Goal: Task Accomplishment & Management: Use online tool/utility

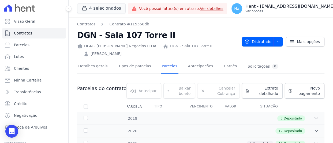
click at [288, 8] on p "Hent - [EMAIL_ADDRESS][DOMAIN_NAME]" at bounding box center [289, 6] width 89 height 5
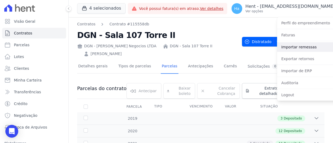
click at [277, 46] on link "Importar remessas" at bounding box center [311, 47] width 69 height 10
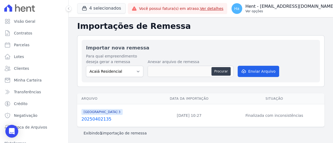
click at [281, 8] on p "Hent - [EMAIL_ADDRESS][DOMAIN_NAME]" at bounding box center [289, 6] width 89 height 5
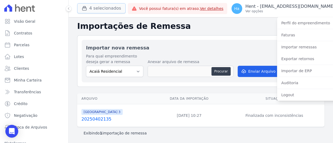
click at [99, 9] on button "4 selecionados" at bounding box center [101, 8] width 48 height 10
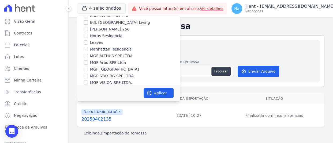
scroll to position [3204, 0]
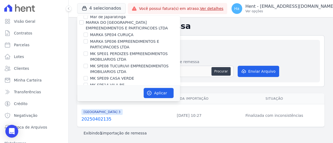
click at [80, 121] on input "MG - [PERSON_NAME] Empreendimentos" at bounding box center [81, 123] width 4 height 4
checkbox input "true"
click at [81, 133] on input "CONSTRUTORA MG TEC LTDA" at bounding box center [81, 135] width 4 height 4
checkbox input "true"
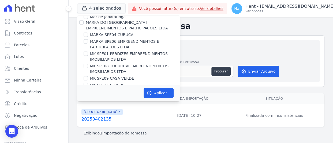
checkbox input "true"
click at [81, 121] on input "MG - [PERSON_NAME] Empreendimentos" at bounding box center [81, 123] width 4 height 4
checkbox input "false"
click at [155, 95] on button "Aplicar" at bounding box center [159, 93] width 30 height 10
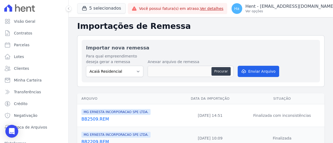
click at [90, 117] on link "BB2509.REM" at bounding box center [129, 119] width 97 height 6
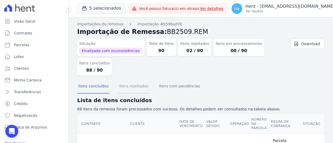
click at [133, 85] on button "Itens rejeitados" at bounding box center [133, 87] width 31 height 14
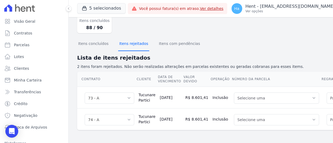
scroll to position [47, 0]
click at [68, 9] on icon at bounding box center [68, 9] width 1 height 2
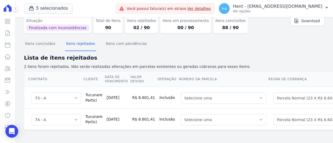
scroll to position [27, 0]
click at [295, 20] on link "Download" at bounding box center [307, 21] width 34 height 10
click at [283, 10] on p "Ver opções" at bounding box center [277, 11] width 89 height 4
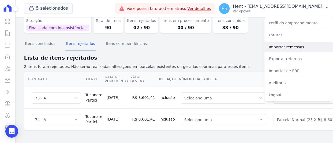
click at [291, 47] on link "Importar remessas" at bounding box center [298, 47] width 69 height 10
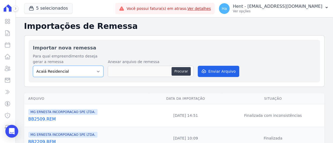
click at [93, 73] on select "Acaiá Residencial ACQUA 8 PELOTAS SPE LTDA II Administrativo AGILE ELOI MENDES …" at bounding box center [68, 71] width 71 height 11
select select "0b5afdce-43ed-47f3-bee0-50b4d8ac1808"
click at [33, 66] on select "Acaiá Residencial ACQUA 8 PELOTAS SPE LTDA II Administrativo AGILE ELOI MENDES …" at bounding box center [68, 71] width 71 height 11
click at [179, 71] on button "Procurar" at bounding box center [180, 71] width 19 height 9
type input "BB2509.Tucunare.txt"
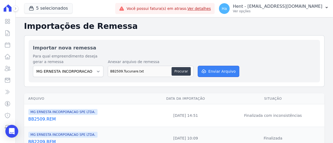
click at [215, 70] on button "Enviar Arquivo" at bounding box center [218, 71] width 41 height 11
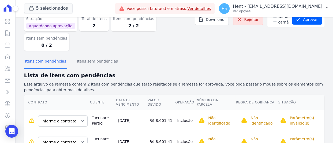
scroll to position [27, 0]
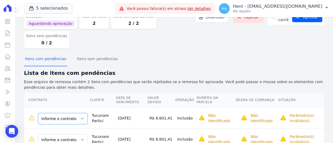
click at [77, 113] on select "Informe o contrato 73 - A 73 - B 74 - A 74 - B" at bounding box center [63, 118] width 50 height 11
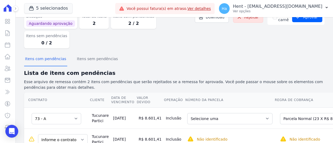
click at [76, 129] on td "Informe o contrato 73 - A 73 - B 74 - A 74 - B" at bounding box center [57, 139] width 66 height 21
click at [75, 134] on select "Informe o contrato 73 - A 73 - B 74 - A 74 - B" at bounding box center [63, 139] width 50 height 11
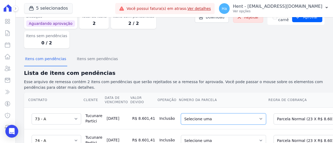
click at [241, 114] on select "Selecione uma 3 - 20/11/2025 - R$ 8.601,41 - Agendado 4 - 20/12/2025 - R$ 8.601…" at bounding box center [223, 119] width 85 height 11
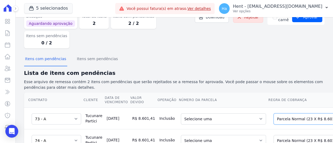
click at [297, 114] on select "Selecione uma Nova Parcela Avulsa Parcela Avulsa Existente Parcela Normal (23 X…" at bounding box center [314, 119] width 80 height 11
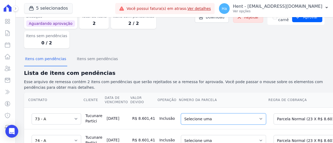
click at [230, 114] on select "Selecione uma 3 - 20/11/2025 - R$ 8.601,41 - Agendado 4 - 20/12/2025 - R$ 8.601…" at bounding box center [223, 119] width 85 height 11
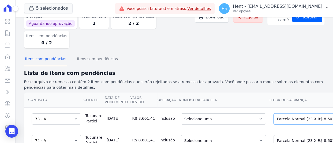
click at [299, 114] on select "Selecione uma Nova Parcela Avulsa Parcela Avulsa Existente Parcela Normal (23 X…" at bounding box center [314, 119] width 80 height 11
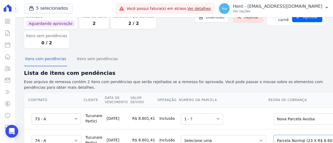
click at [295, 135] on select "Selecione uma Nova Parcela Avulsa Parcela Avulsa Existente Parcela Normal (23 X…" at bounding box center [314, 140] width 80 height 11
click at [211, 135] on select "Selecione uma 3 - 20/11/2025 - R$ 8.601,41 - Agendado 4 - 20/12/2025 - R$ 8.601…" at bounding box center [223, 140] width 85 height 11
click at [270, 134] on div "Selecione uma Nova Parcela Avulsa Parcela Avulsa Existente Parcela Normal (23 X…" at bounding box center [311, 140] width 83 height 12
click at [275, 135] on select "Selecione uma Nova Parcela Avulsa Parcela Avulsa Existente Parcela Normal (23 X…" at bounding box center [314, 140] width 80 height 11
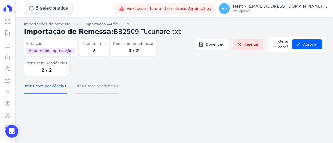
click at [91, 80] on button "Itens sem pendências" at bounding box center [97, 87] width 43 height 14
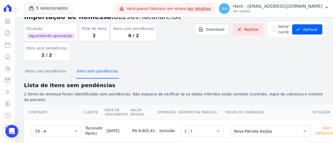
scroll to position [23, 0]
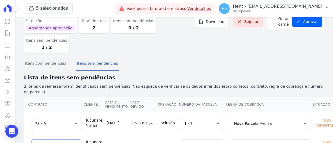
click at [64, 140] on select "Informe o contrato 73 - A 73 - B 74 - A 74 - B" at bounding box center [57, 145] width 50 height 11
click at [114, 97] on th "Data de Vencimento" at bounding box center [116, 104] width 25 height 15
click at [64, 118] on select "Informe o contrato 73 - A 73 - B 74 - A 74 - B" at bounding box center [57, 123] width 50 height 11
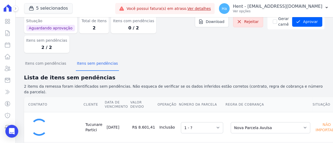
select select "none"
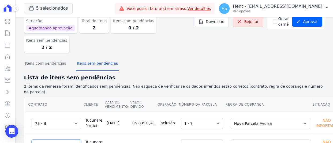
click at [62, 140] on select "Informe o contrato 73 - A 73 - B 74 - A 74 - B" at bounding box center [57, 145] width 50 height 11
select select "none"
drag, startPoint x: 303, startPoint y: 24, endPoint x: 286, endPoint y: 47, distance: 28.7
click at [286, 47] on div "Importações de remessa Importação #4db91339 Importação de Remessa: BB2509.Tucun…" at bounding box center [174, 82] width 300 height 166
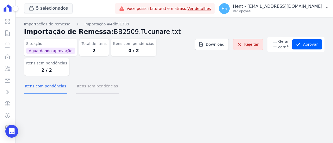
click at [97, 80] on button "Itens sem pendências" at bounding box center [97, 87] width 43 height 14
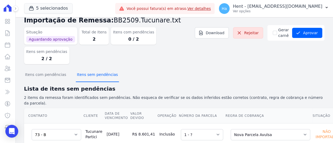
scroll to position [23, 0]
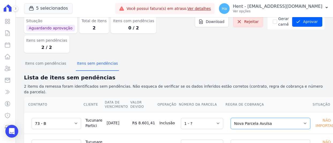
click at [246, 118] on select "Selecione uma Nova Parcela Avulsa Parcela Avulsa Existente Parcela Normal (23 X…" at bounding box center [271, 123] width 80 height 11
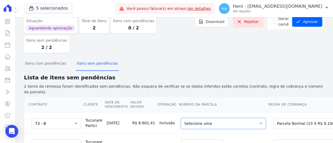
click at [193, 118] on select "Selecione uma 2 - 20/10/2025 - R$ 9.100,79 - Agendado 3 - 20/11/2025 - R$ 9.100…" at bounding box center [223, 123] width 85 height 11
click at [274, 140] on select "Selecione uma Nova Parcela Avulsa Parcela Avulsa Existente Parcela Normal (23 X…" at bounding box center [314, 145] width 80 height 11
click at [184, 140] on select "Selecione uma 2 - 20/10/2025 - R$ 9.100,79 - Agendado 3 - 20/11/2025 - R$ 9.100…" at bounding box center [223, 145] width 85 height 11
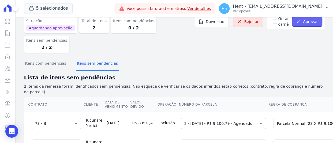
click at [305, 22] on button "Aprovar" at bounding box center [307, 22] width 30 height 10
